Goal: Task Accomplishment & Management: Use online tool/utility

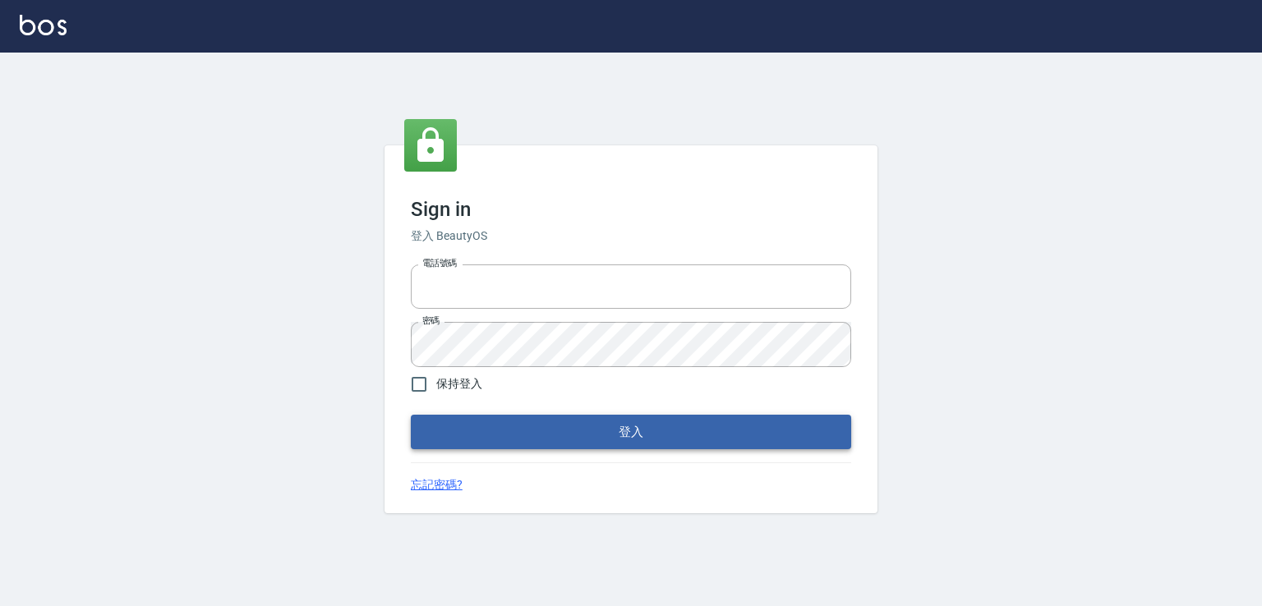
type input "0978801963"
click at [616, 435] on button "登入" at bounding box center [631, 432] width 440 height 35
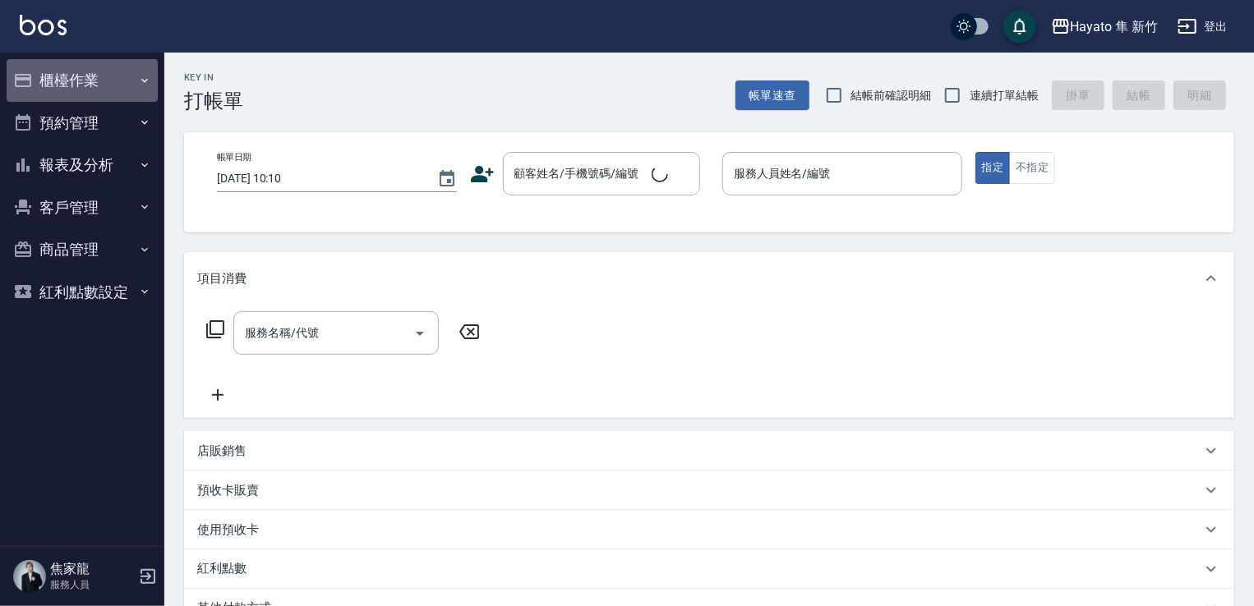
click at [58, 77] on button "櫃檯作業" at bounding box center [82, 80] width 151 height 43
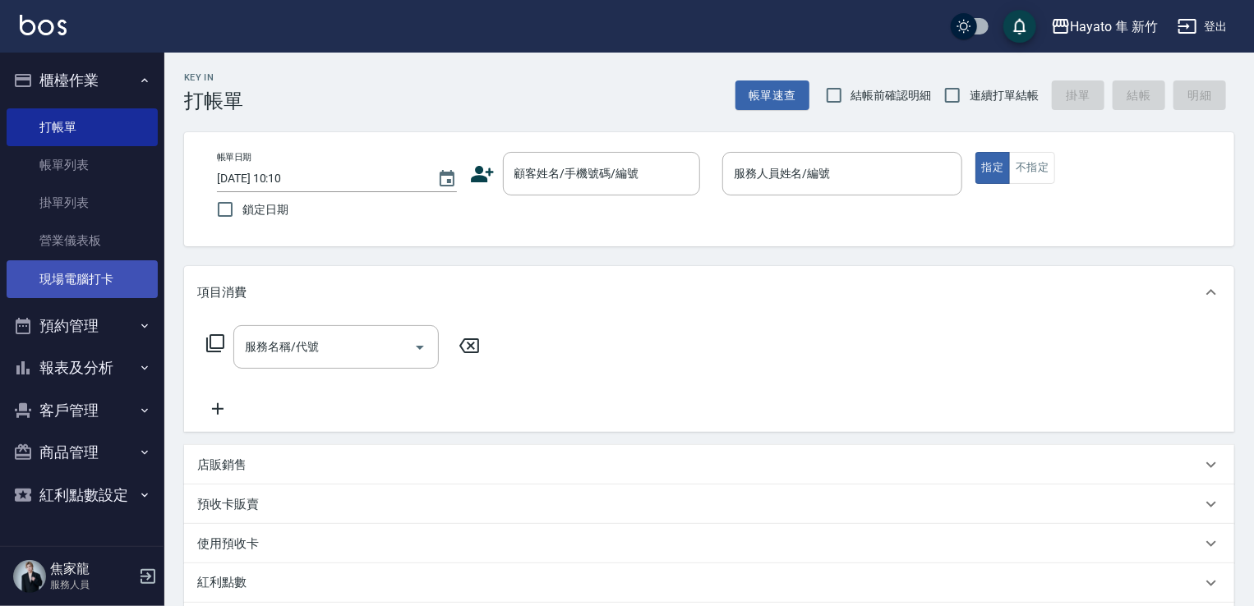
click at [82, 274] on link "現場電腦打卡" at bounding box center [82, 280] width 151 height 38
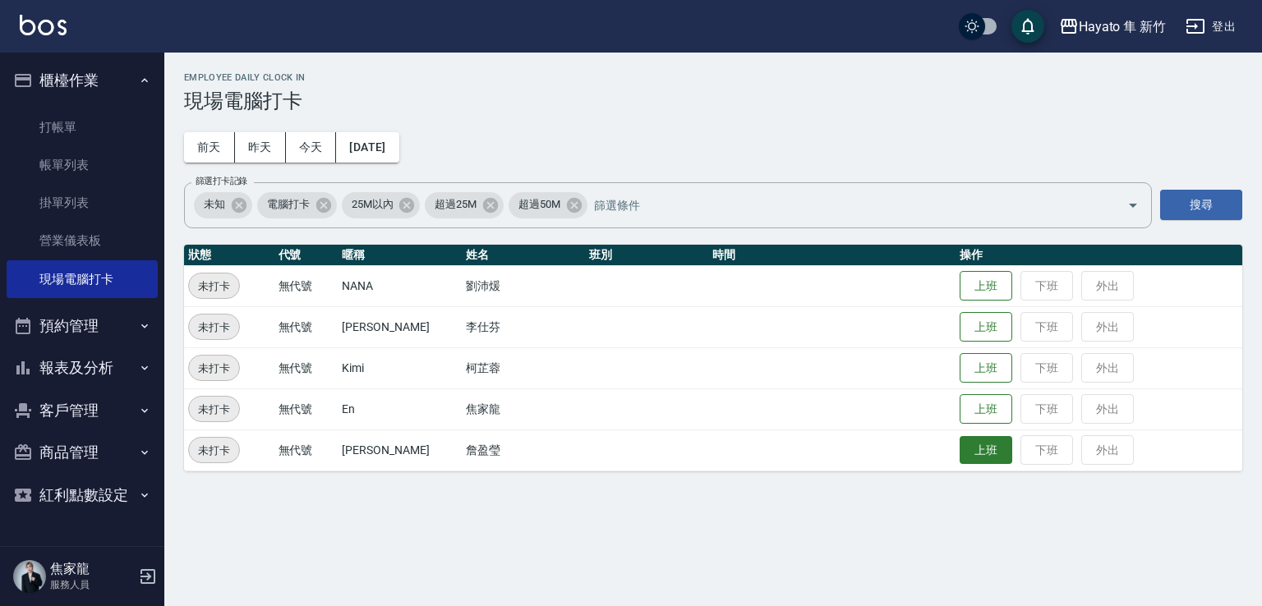
click at [960, 455] on button "上班" at bounding box center [986, 450] width 53 height 29
drag, startPoint x: 968, startPoint y: 408, endPoint x: 878, endPoint y: 401, distance: 90.7
click at [960, 408] on button "上班" at bounding box center [986, 409] width 53 height 30
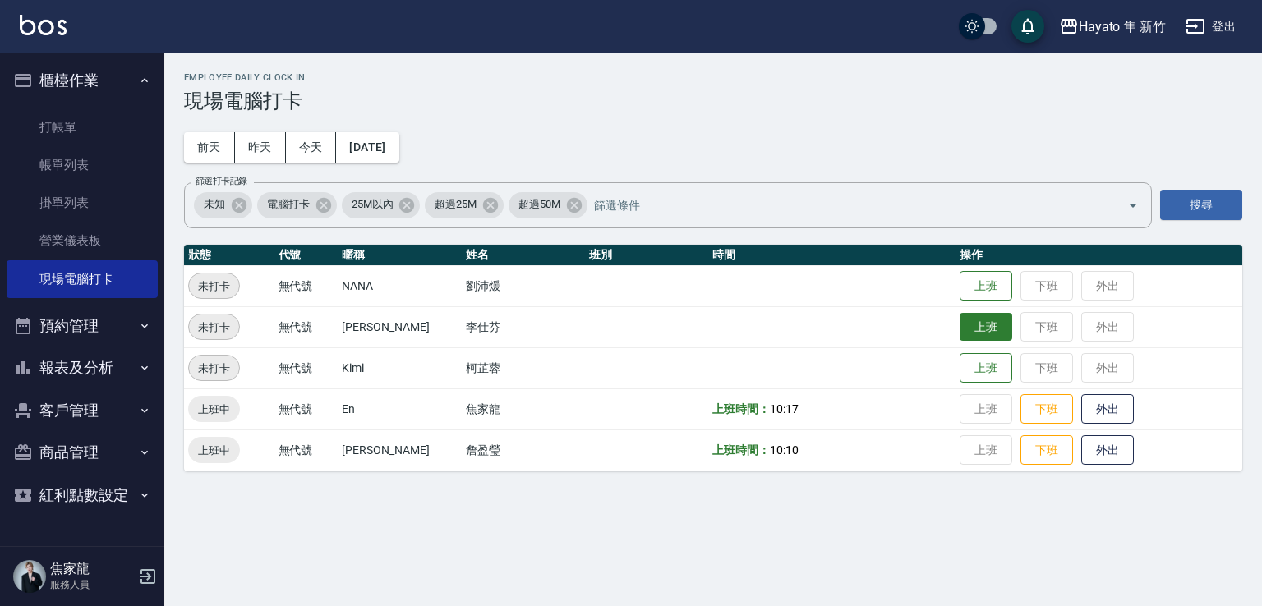
click at [960, 320] on button "上班" at bounding box center [986, 327] width 53 height 29
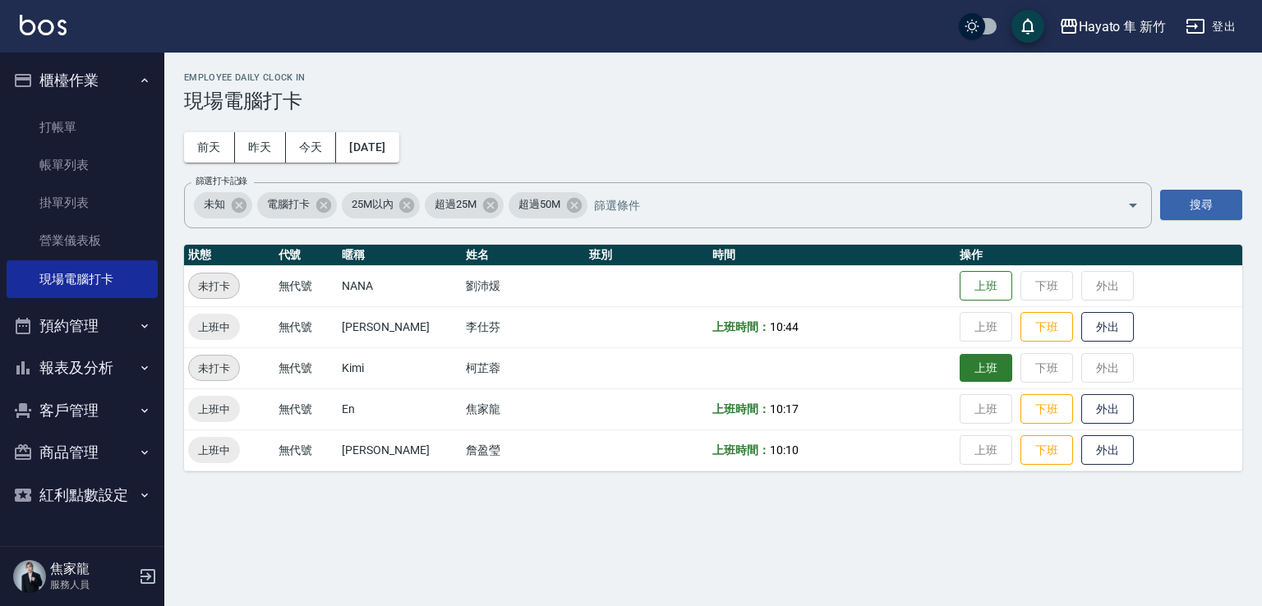
click at [961, 373] on button "上班" at bounding box center [986, 368] width 53 height 29
